Goal: Check status

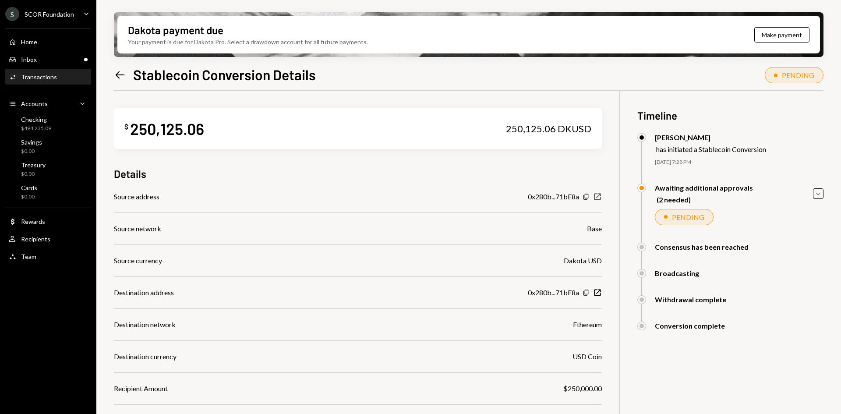
click at [598, 196] on icon "button" at bounding box center [597, 197] width 7 height 7
click at [595, 295] on icon "button" at bounding box center [597, 292] width 7 height 7
click at [47, 65] on div "Inbox Inbox" at bounding box center [48, 59] width 79 height 15
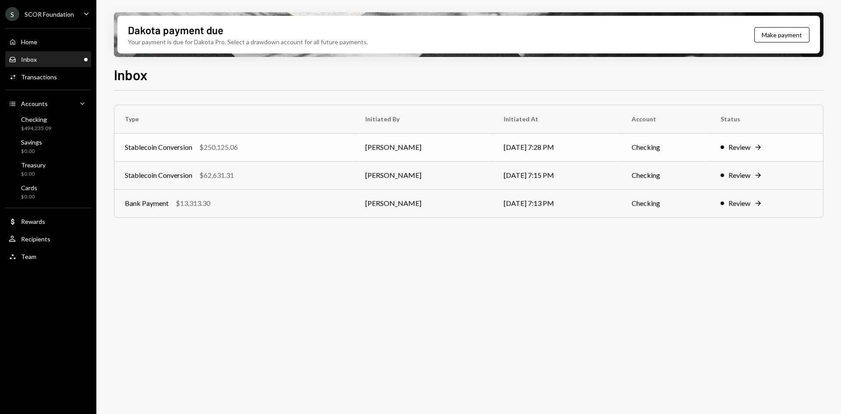
click at [252, 149] on div "Stablecoin Conversion $250,125.06" at bounding box center [234, 147] width 219 height 11
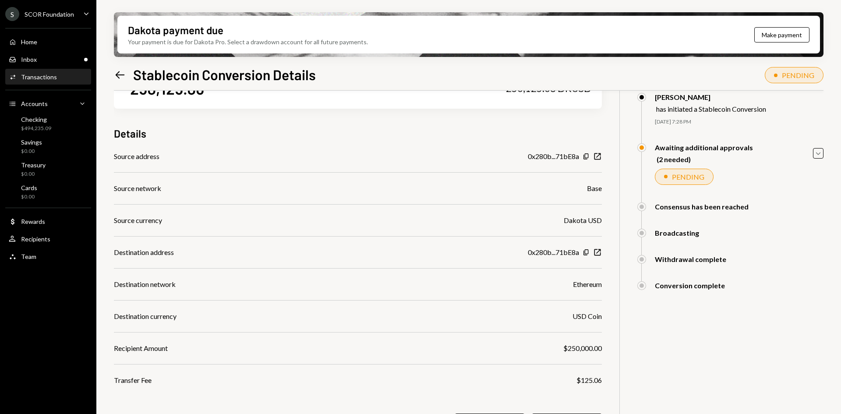
scroll to position [70, 0]
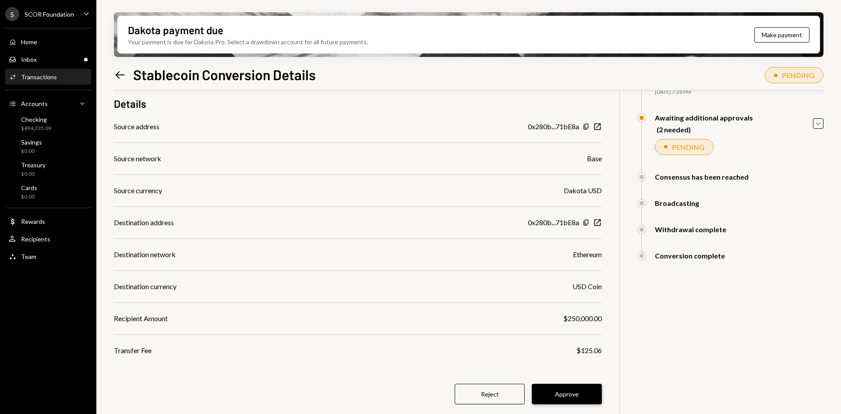
click at [579, 389] on button "Approve" at bounding box center [567, 394] width 70 height 21
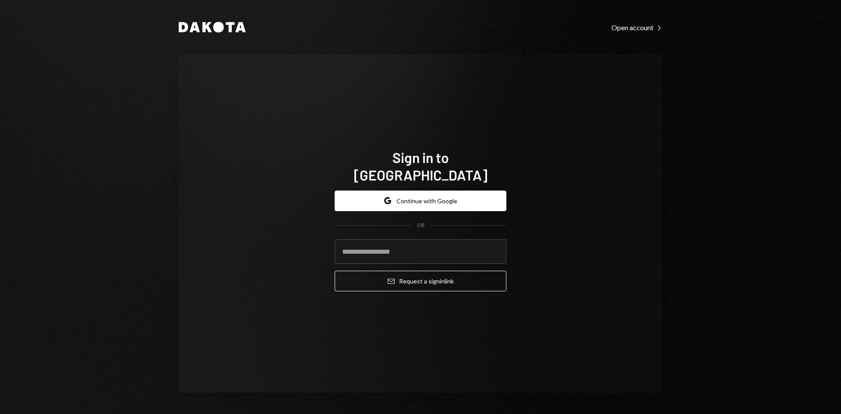
click at [0, 413] on com-1password-button at bounding box center [0, 414] width 0 height 0
click at [384, 247] on input "email" at bounding box center [421, 251] width 172 height 25
type input "**********"
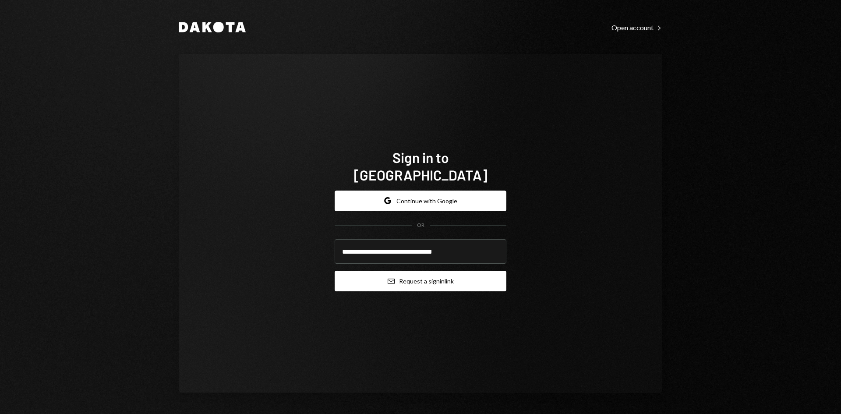
click at [433, 271] on button "Email Request a sign in link" at bounding box center [421, 281] width 172 height 21
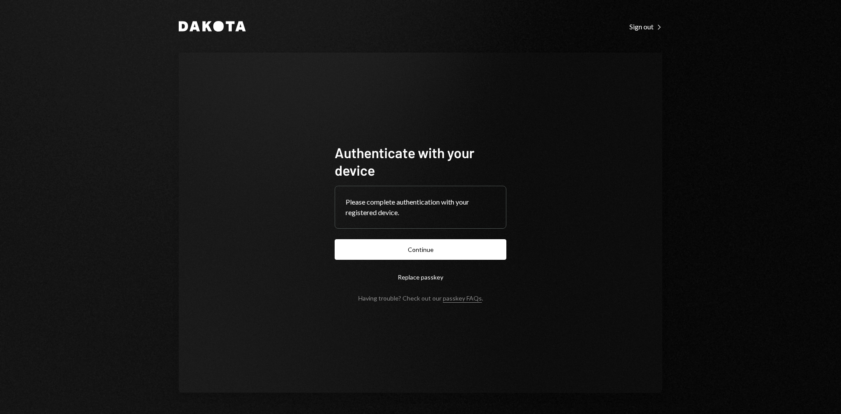
click at [419, 250] on button "Continue" at bounding box center [421, 249] width 172 height 21
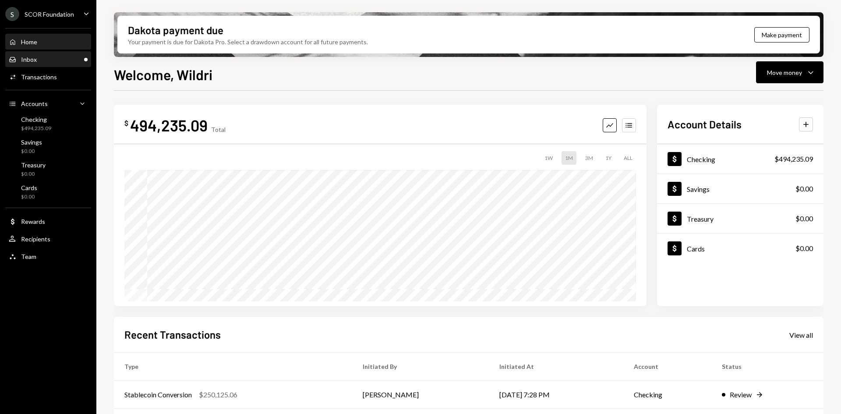
click at [46, 62] on div "Inbox Inbox" at bounding box center [48, 60] width 79 height 8
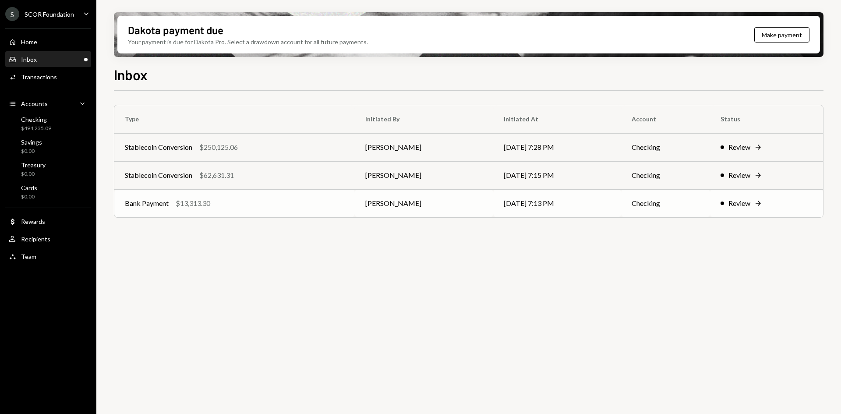
click at [278, 204] on div "Bank Payment $13,313.30" at bounding box center [234, 203] width 219 height 11
